Goal: Information Seeking & Learning: Check status

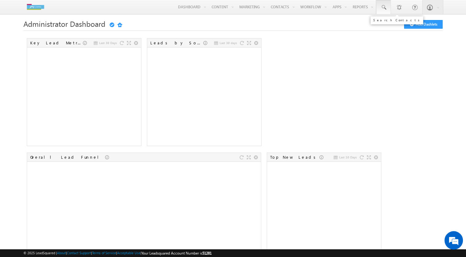
click at [385, 8] on span at bounding box center [383, 7] width 6 height 6
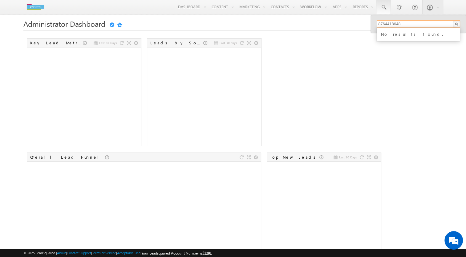
type input "8764418648"
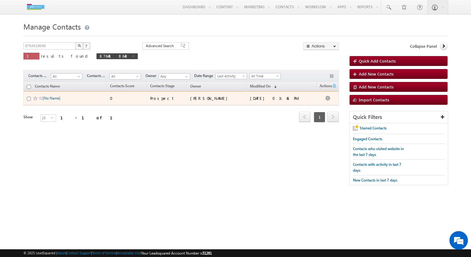
click at [48, 99] on link "[No Name]" at bounding box center [52, 98] width 18 height 5
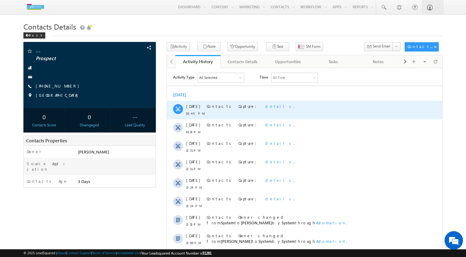
click at [265, 106] on span "details" at bounding box center [279, 105] width 28 height 5
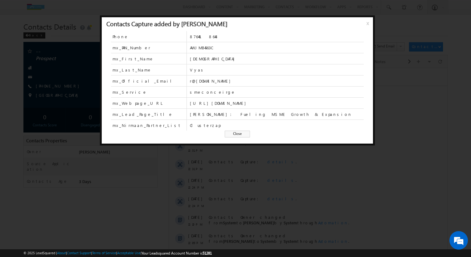
click at [234, 135] on span "Close" at bounding box center [237, 134] width 25 height 7
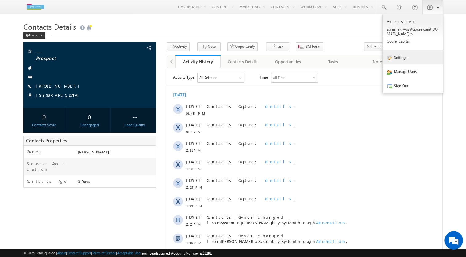
click at [398, 63] on link "Settings" at bounding box center [413, 57] width 60 height 14
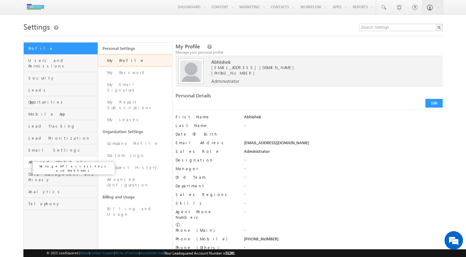
click at [52, 159] on span "API and Webhooks" at bounding box center [62, 162] width 68 height 6
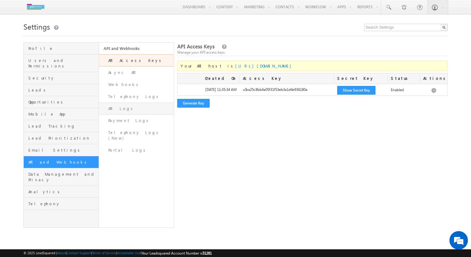
click at [115, 106] on link "API Logs" at bounding box center [136, 109] width 75 height 12
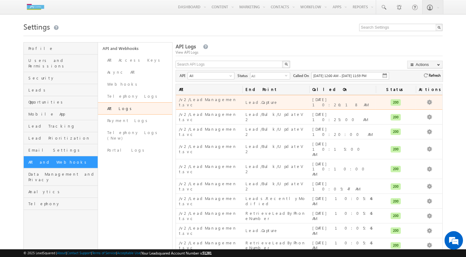
click at [252, 102] on div "Lead.Capture" at bounding box center [276, 102] width 60 height 6
click at [429, 102] on button "button" at bounding box center [429, 102] width 6 height 6
click at [413, 107] on link "View Data" at bounding box center [417, 108] width 31 height 7
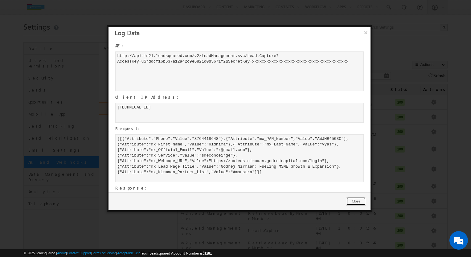
click at [348, 201] on button "Close" at bounding box center [356, 201] width 20 height 9
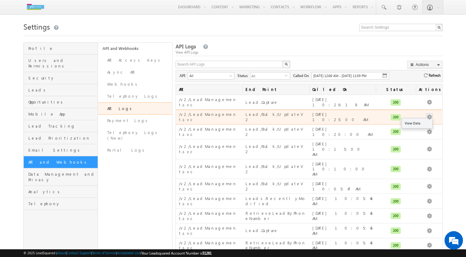
click at [431, 114] on button "button" at bounding box center [429, 117] width 6 height 6
click at [424, 120] on link "View Data" at bounding box center [417, 123] width 31 height 7
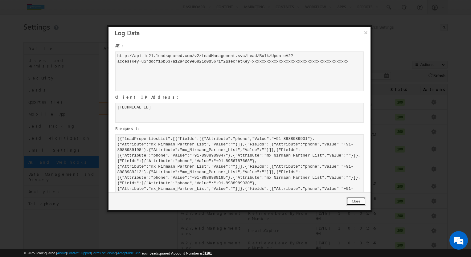
click at [355, 201] on button "Close" at bounding box center [356, 201] width 20 height 9
